Goal: Register for event/course

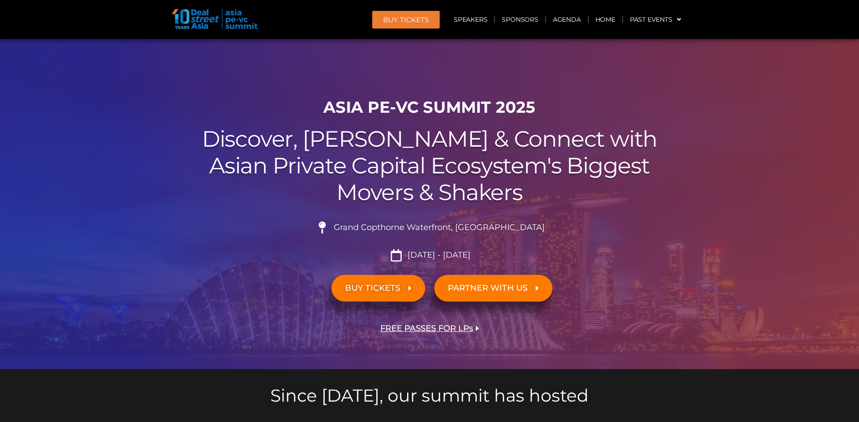
click at [411, 328] on span "FREE PASSES FOR LPs" at bounding box center [426, 328] width 93 height 9
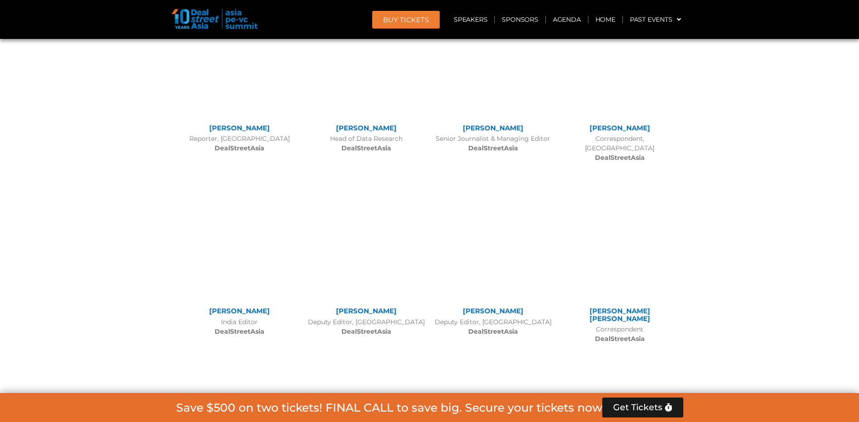
scroll to position [6998, 0]
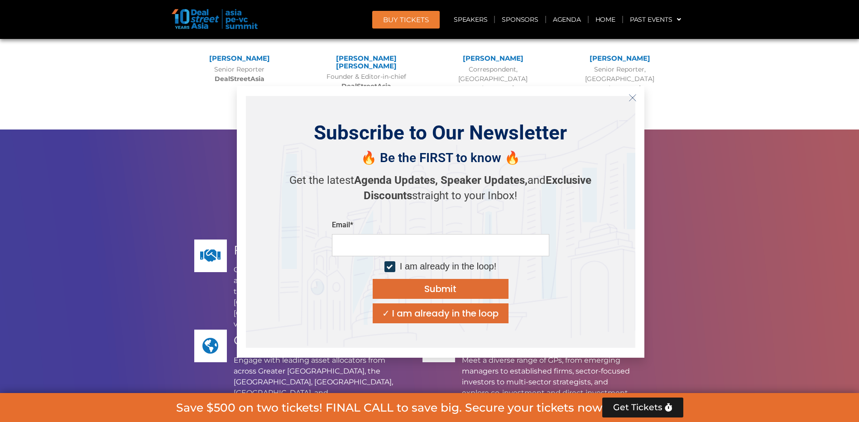
click at [411, 328] on div "Subscribe to Our Newsletter 🔥 Be the FIRST to know 🔥 Get the latest Agenda Upda…" at bounding box center [440, 222] width 389 height 252
click at [637, 93] on button "Close" at bounding box center [632, 98] width 14 height 14
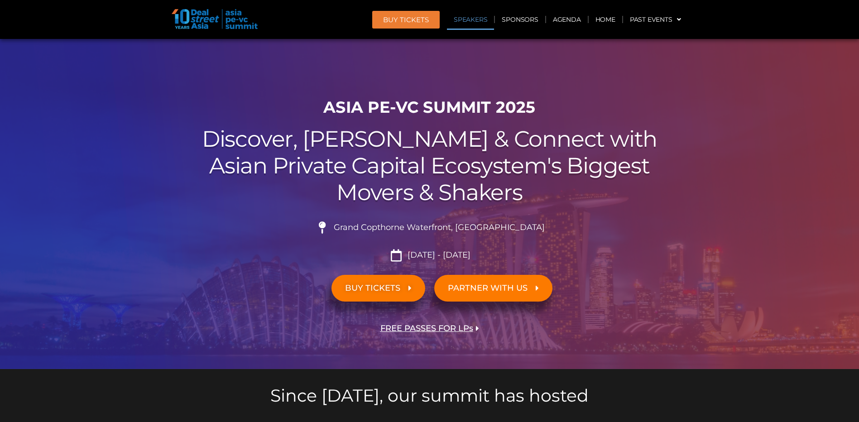
click at [481, 19] on link "Speakers" at bounding box center [470, 19] width 47 height 21
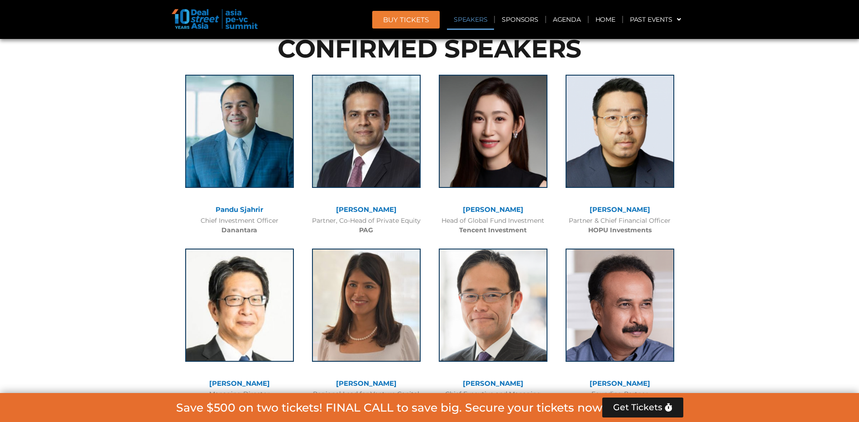
scroll to position [984, 0]
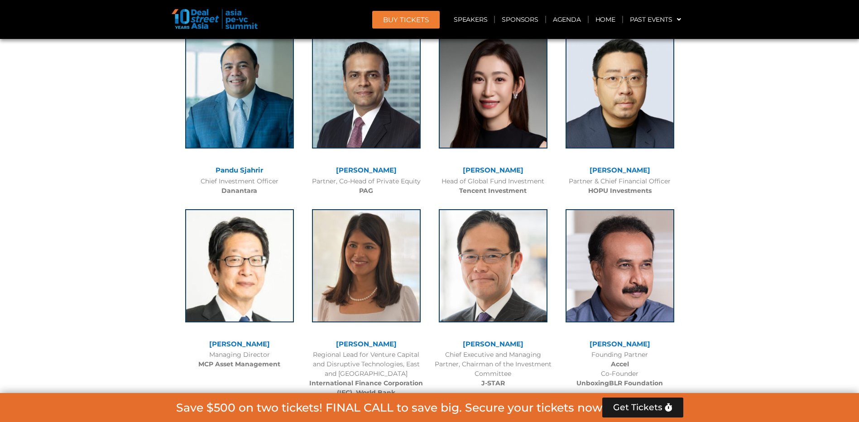
scroll to position [0, 0]
